Goal: Task Accomplishment & Management: Use online tool/utility

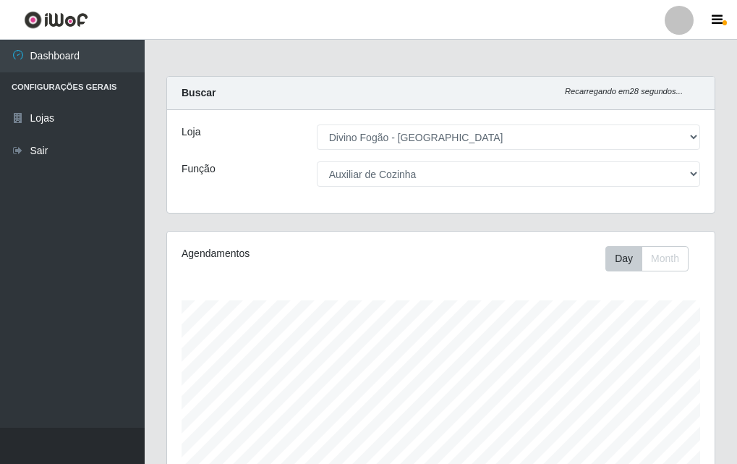
select select "499"
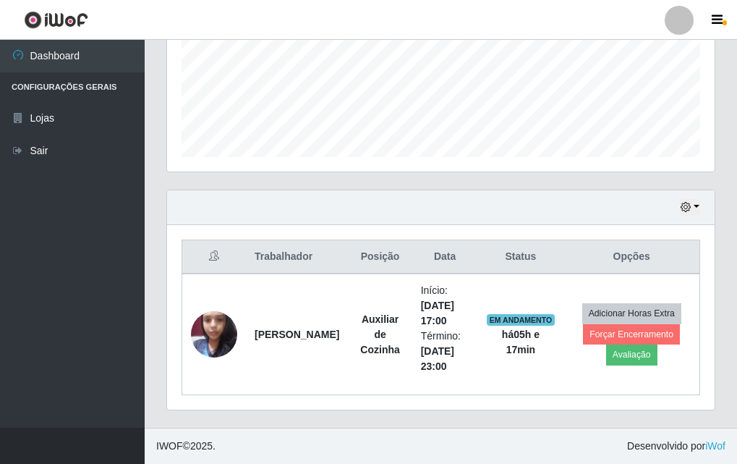
scroll to position [300, 548]
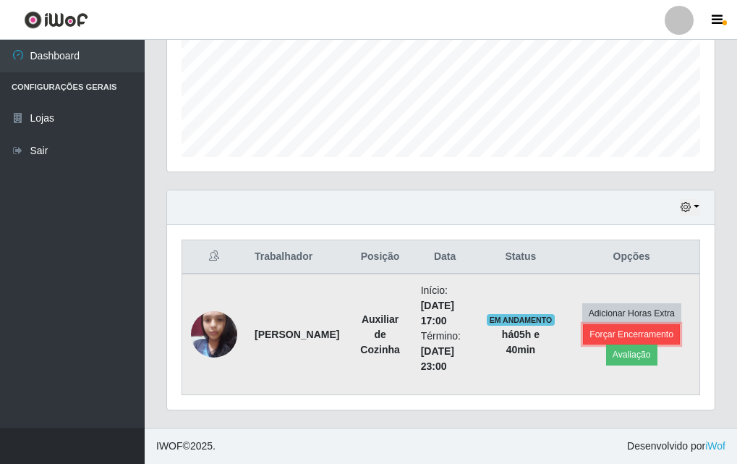
click at [651, 329] on button "Forçar Encerramento" at bounding box center [631, 334] width 97 height 20
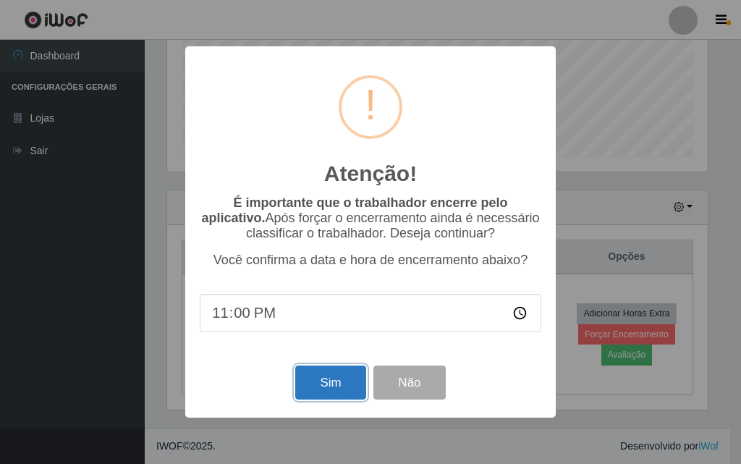
click at [325, 377] on button "Sim" at bounding box center [330, 382] width 70 height 34
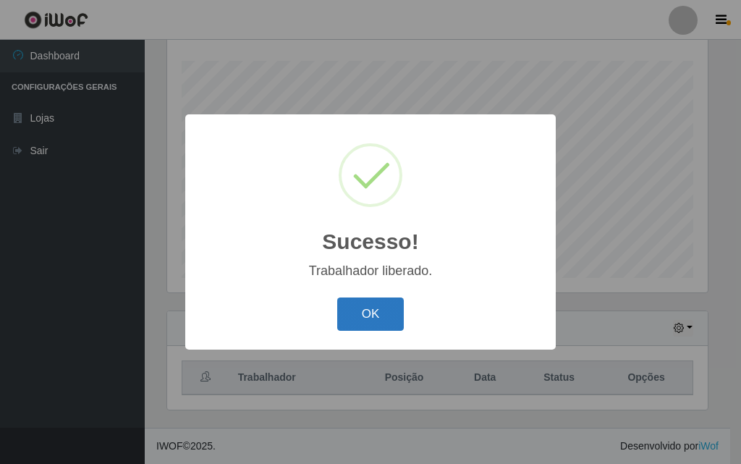
click at [390, 309] on button "OK" at bounding box center [370, 314] width 67 height 34
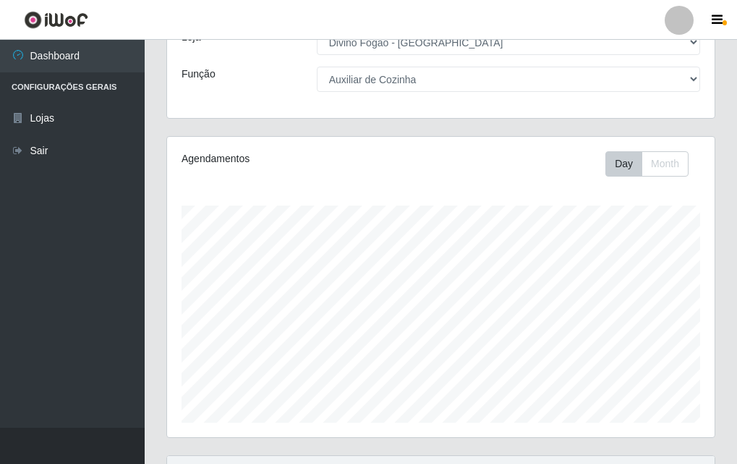
scroll to position [0, 0]
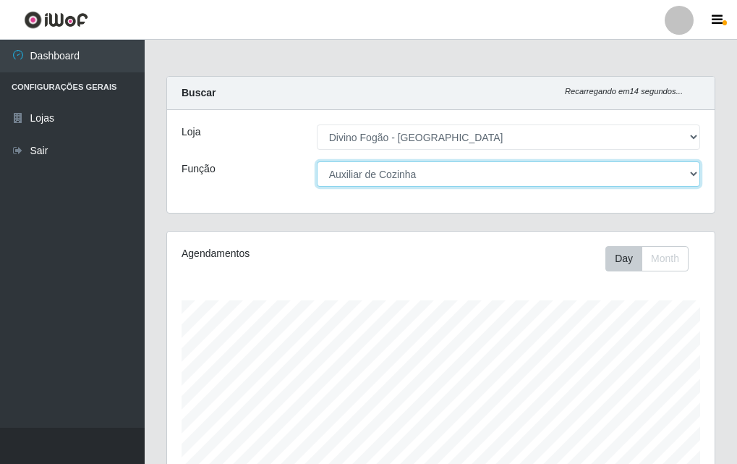
click at [524, 177] on select "[Selecione...] ASG ASG + ASG ++ Auxiliar de Cozinha Auxiliar de Cozinha + Auxil…" at bounding box center [509, 173] width 384 height 25
select select "17"
click at [317, 161] on select "[Selecione...] ASG ASG + ASG ++ Auxiliar de Cozinha Auxiliar de Cozinha + Auxil…" at bounding box center [509, 173] width 384 height 25
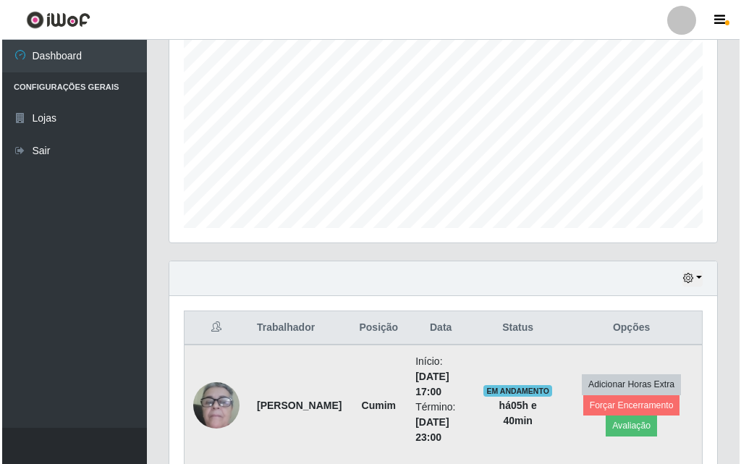
scroll to position [360, 0]
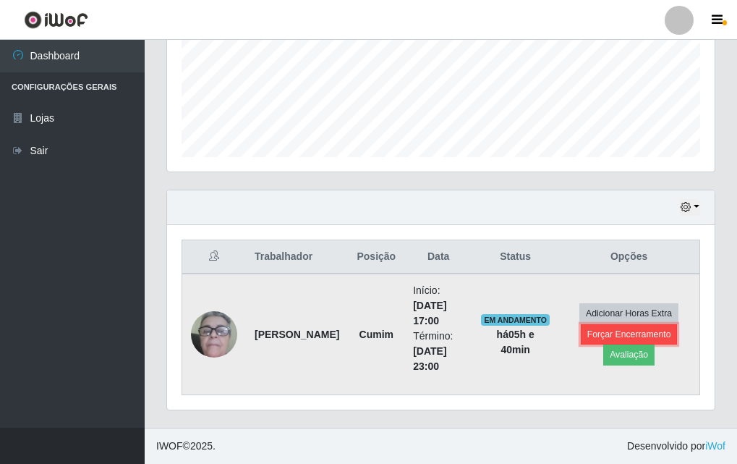
click at [616, 336] on button "Forçar Encerramento" at bounding box center [629, 334] width 97 height 20
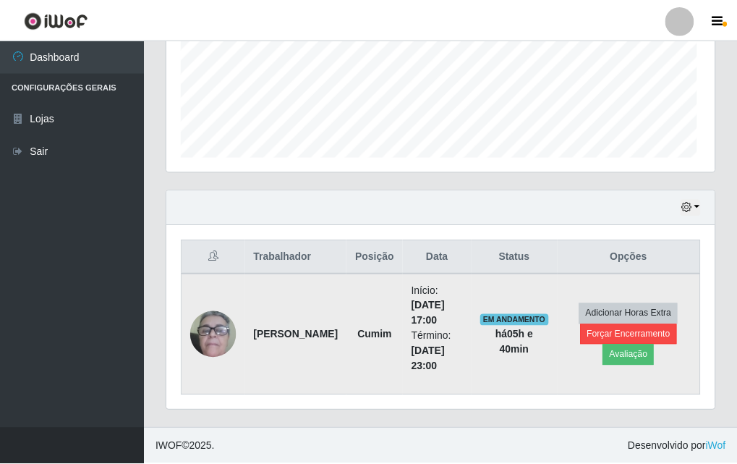
scroll to position [300, 541]
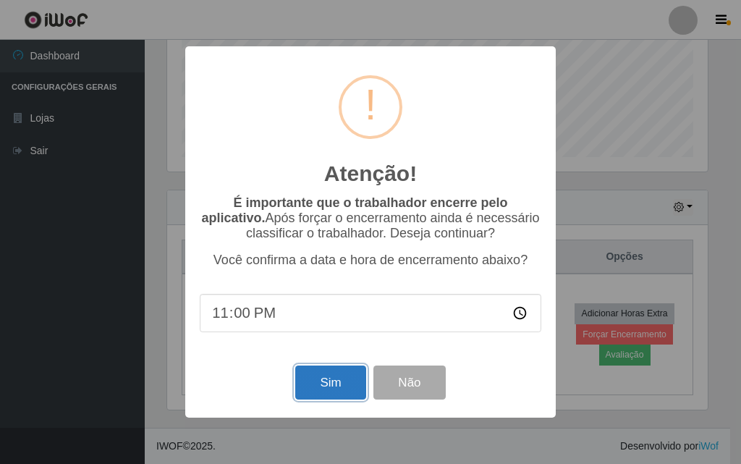
click at [342, 388] on button "Sim" at bounding box center [330, 382] width 70 height 34
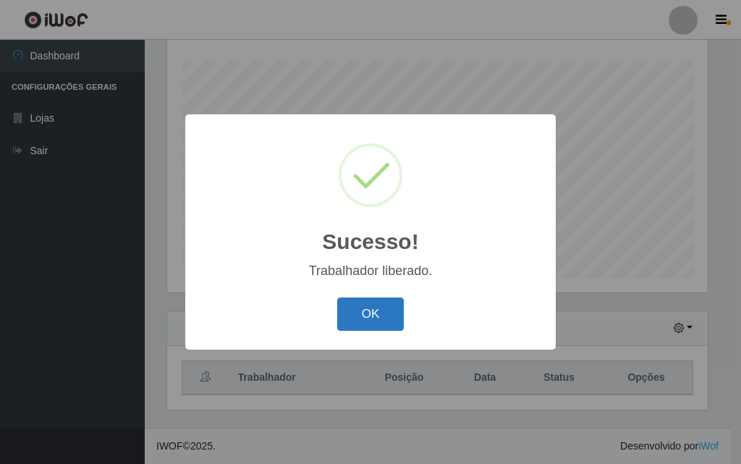
click at [365, 303] on button "OK" at bounding box center [370, 314] width 67 height 34
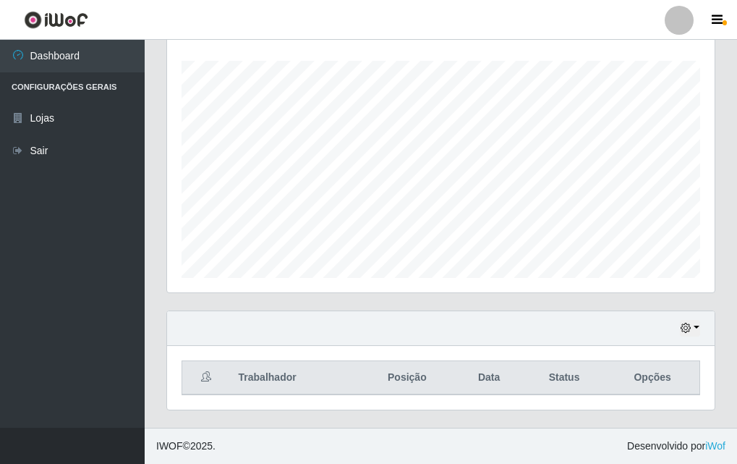
scroll to position [0, 0]
